Goal: Task Accomplishment & Management: Use online tool/utility

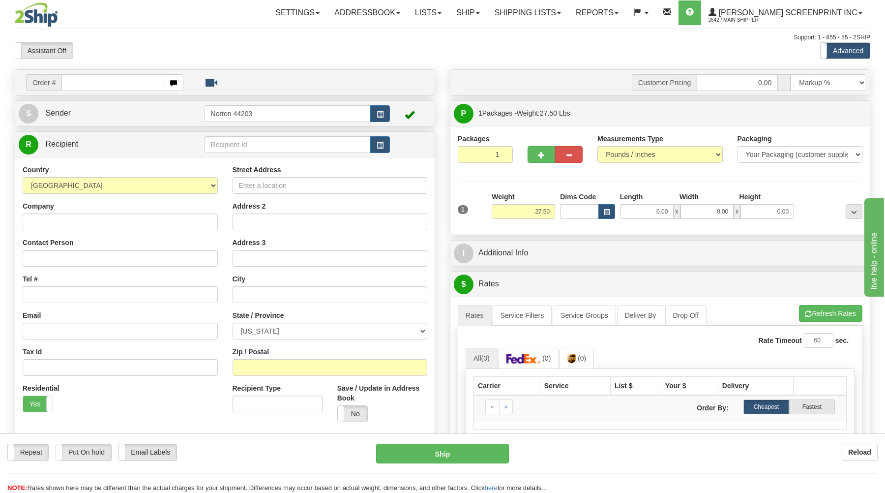
type input "0.00"
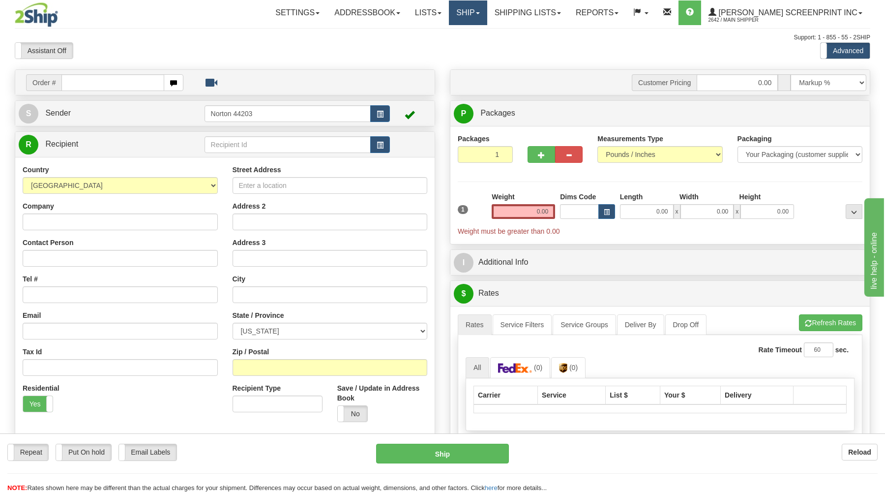
drag, startPoint x: 504, startPoint y: 7, endPoint x: 495, endPoint y: 14, distance: 11.2
click at [487, 8] on link "Ship" at bounding box center [468, 12] width 38 height 25
click at [479, 43] on link "Ship Request" at bounding box center [442, 47] width 89 height 13
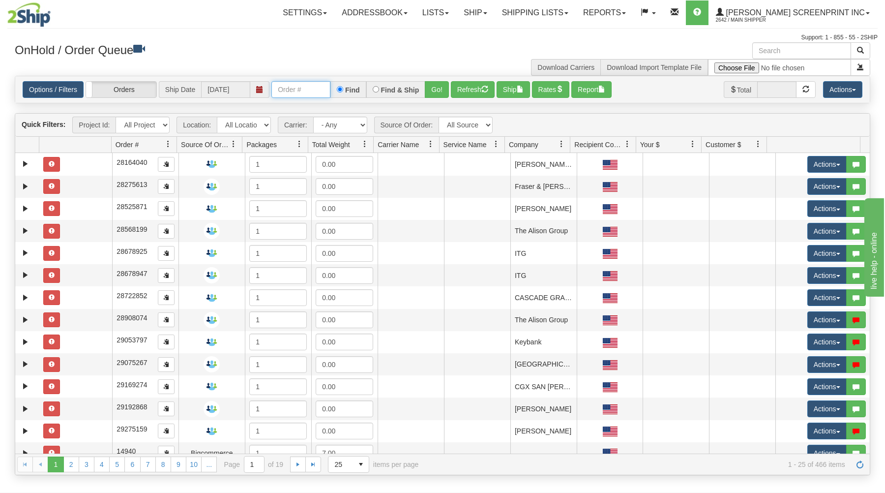
click at [288, 86] on input "text" at bounding box center [300, 89] width 59 height 17
type input "31438112"
click at [434, 91] on button "Go!" at bounding box center [437, 89] width 24 height 17
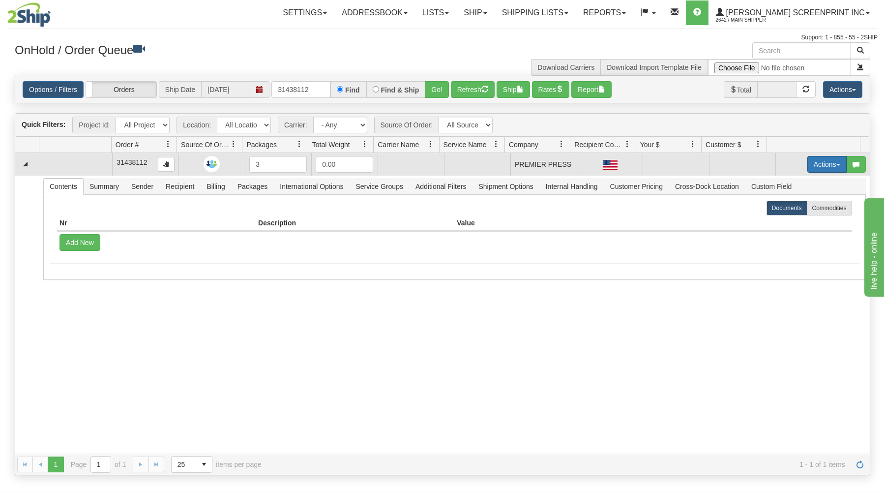
click at [831, 160] on button "Actions" at bounding box center [826, 164] width 39 height 17
click at [798, 184] on link "Open" at bounding box center [806, 182] width 79 height 13
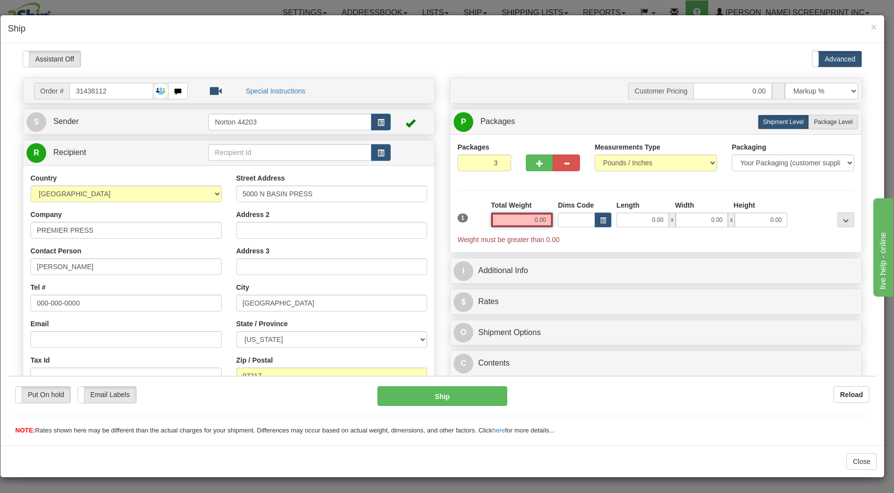
drag, startPoint x: 523, startPoint y: 222, endPoint x: 588, endPoint y: 216, distance: 65.7
click at [553, 216] on input "0.00" at bounding box center [522, 219] width 62 height 15
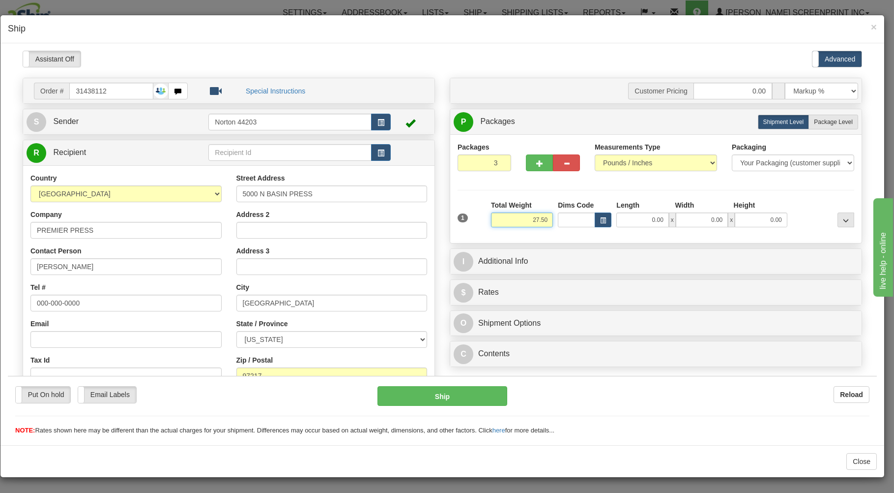
type input "27.50"
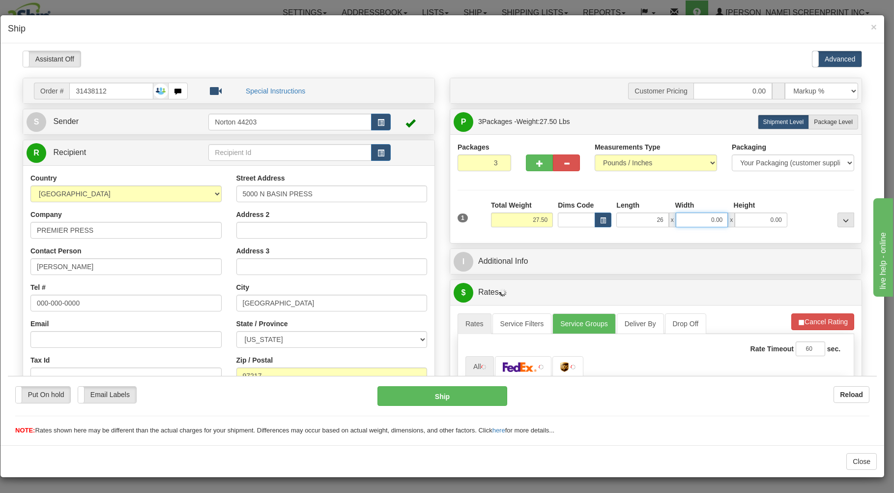
type input "26.00"
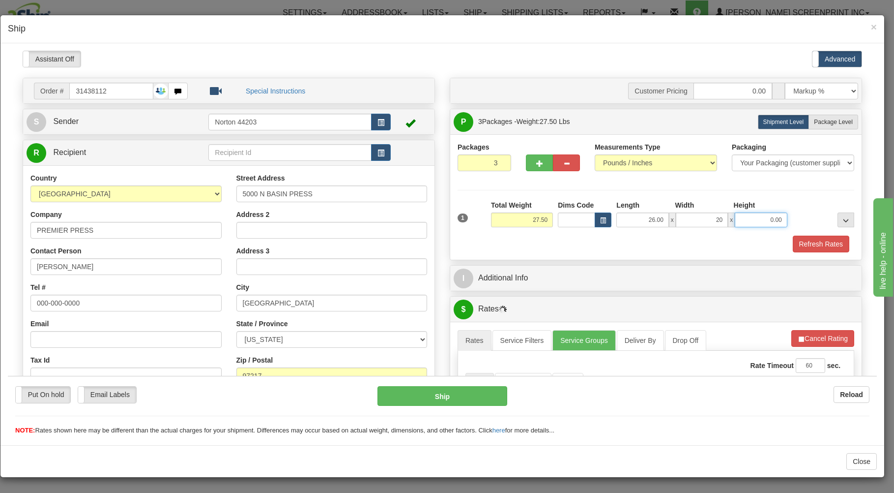
type input "20.00"
type input "11.00"
click at [828, 121] on span "Package Level" at bounding box center [833, 121] width 39 height 7
radio input "true"
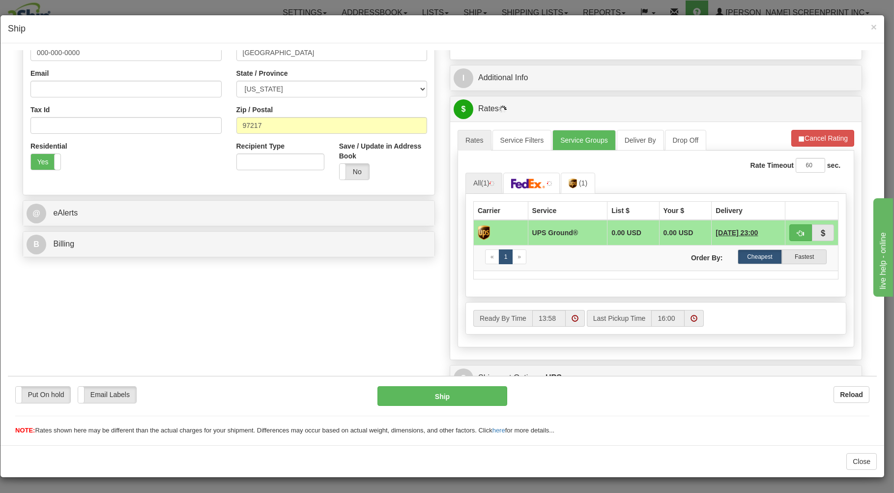
scroll to position [264, 0]
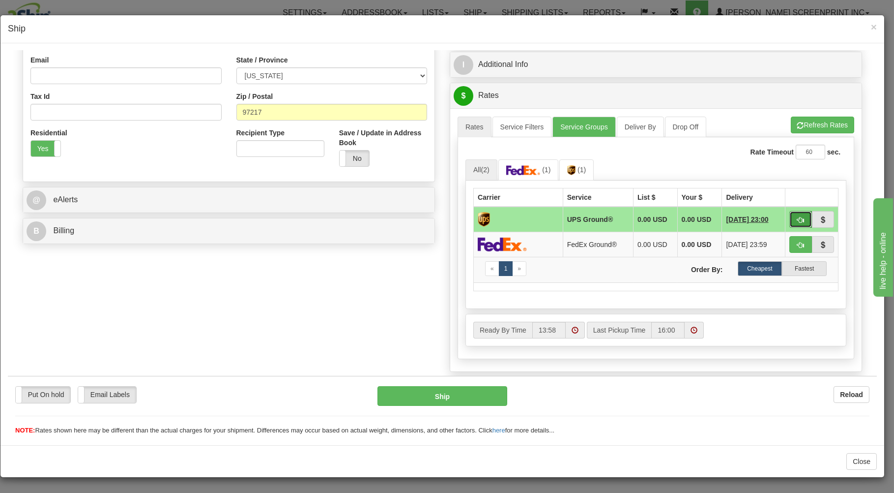
click at [794, 214] on button "button" at bounding box center [801, 218] width 23 height 17
type input "03"
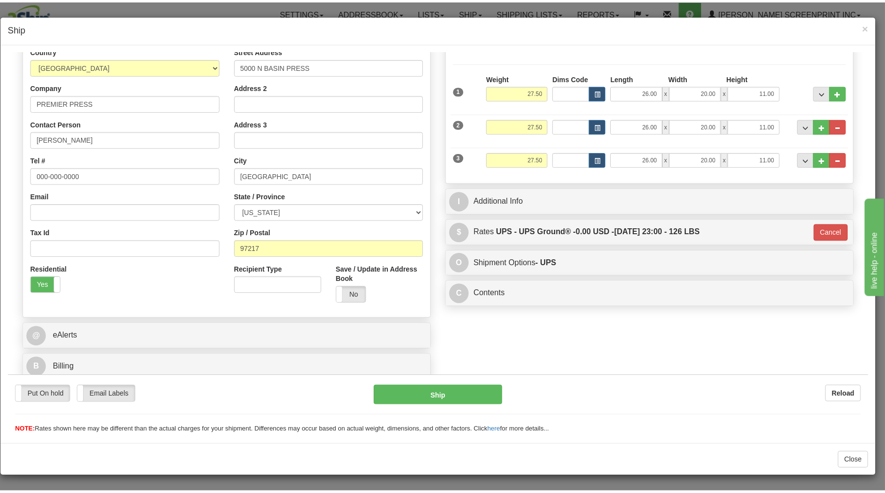
scroll to position [129, 0]
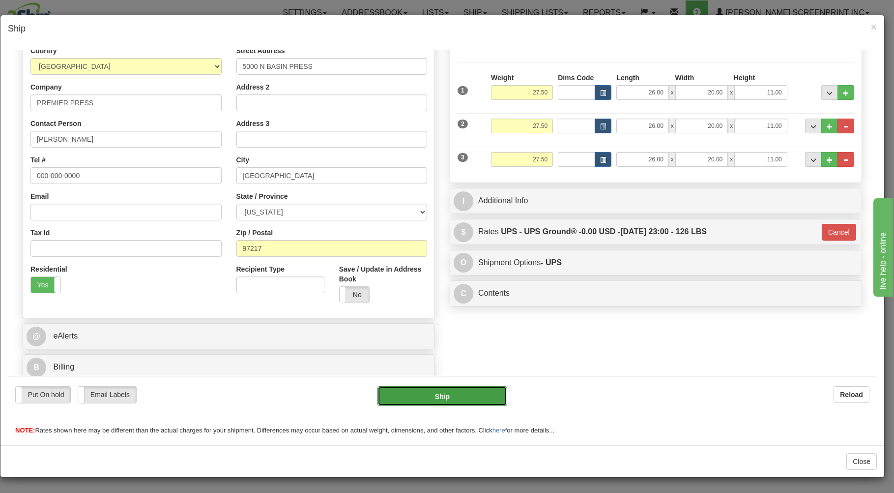
click at [440, 390] on button "Ship" at bounding box center [443, 395] width 130 height 20
